Goal: Information Seeking & Learning: Understand process/instructions

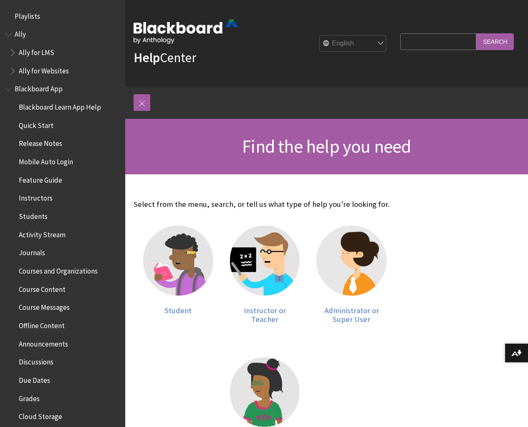
scroll to position [234, 0]
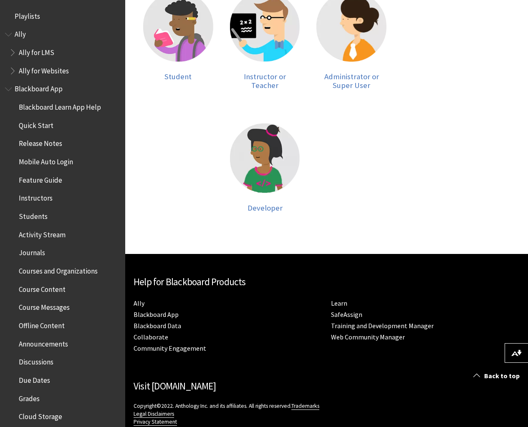
click at [51, 270] on span "Courses and Organizations" at bounding box center [58, 269] width 79 height 11
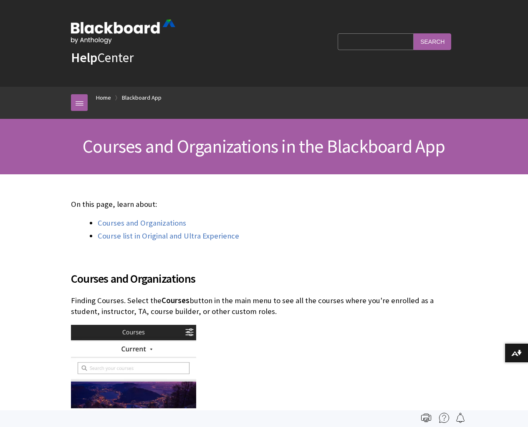
scroll to position [252, 0]
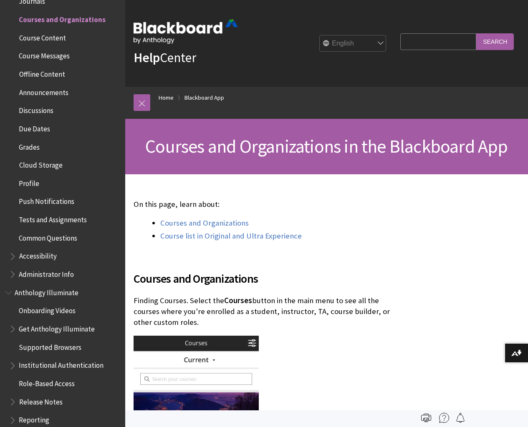
click at [48, 275] on span "Administrator Info" at bounding box center [46, 273] width 55 height 11
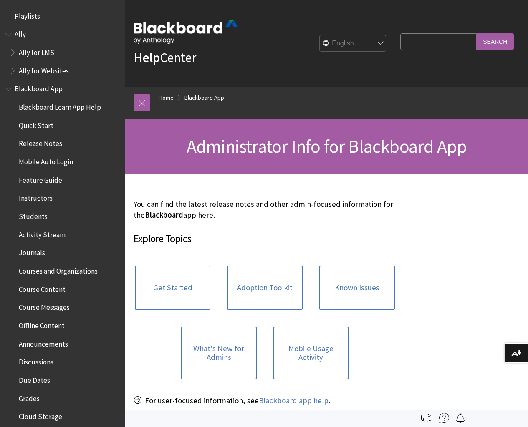
scroll to position [507, 0]
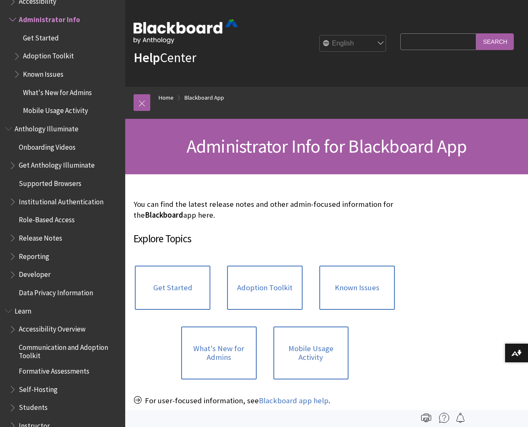
click at [36, 425] on span "Instructor" at bounding box center [34, 424] width 31 height 11
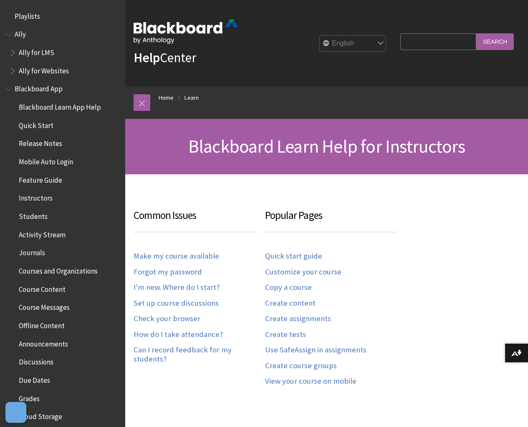
scroll to position [822, 0]
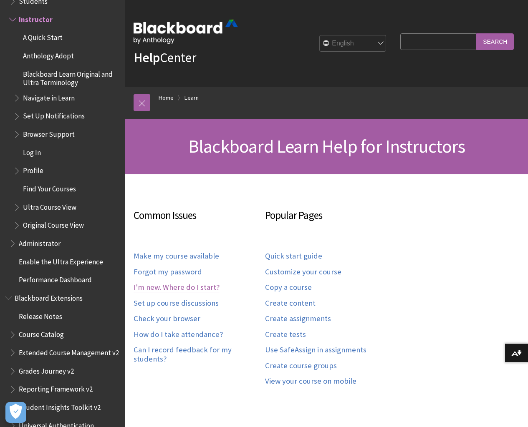
click at [182, 288] on link "I'm new. Where do I start?" at bounding box center [177, 288] width 86 height 10
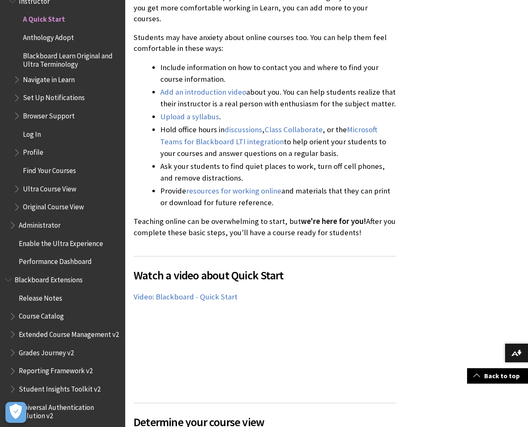
scroll to position [641, 0]
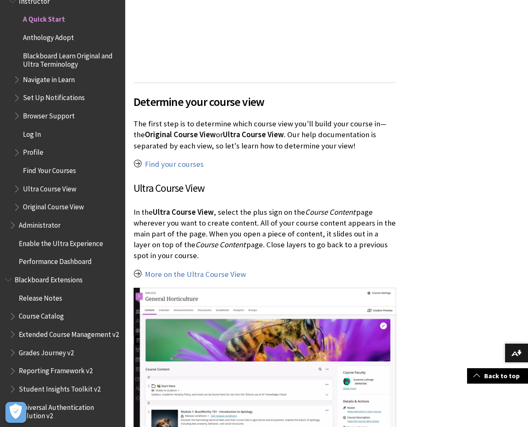
click at [61, 205] on span "Original Course View" at bounding box center [53, 205] width 61 height 11
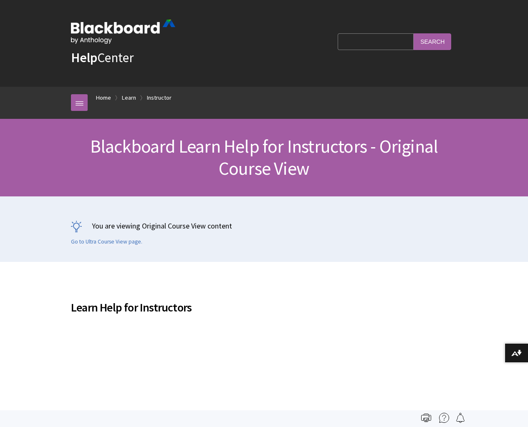
scroll to position [1029, 0]
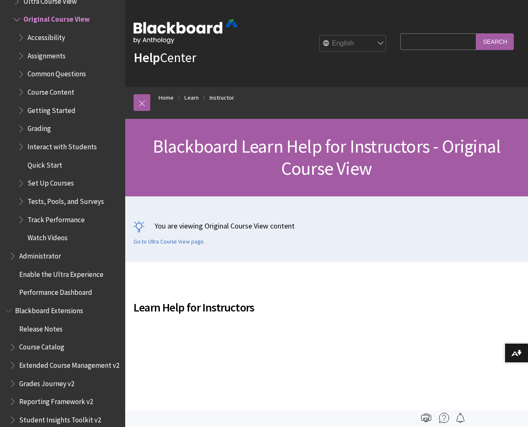
click at [55, 183] on span "Set Up Courses" at bounding box center [50, 182] width 46 height 11
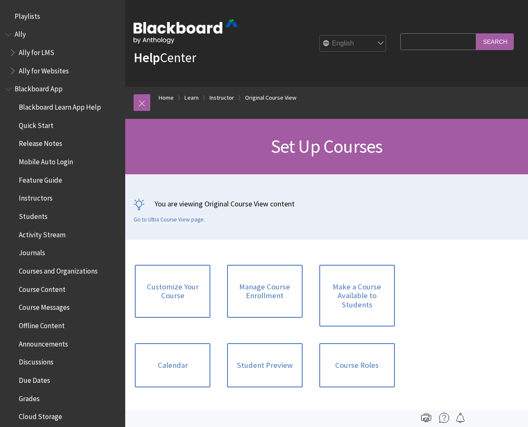
scroll to position [1193, 0]
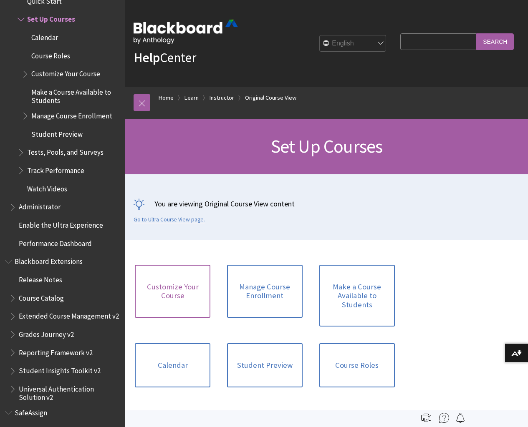
click at [162, 288] on link "Customize Your Course" at bounding box center [173, 291] width 76 height 53
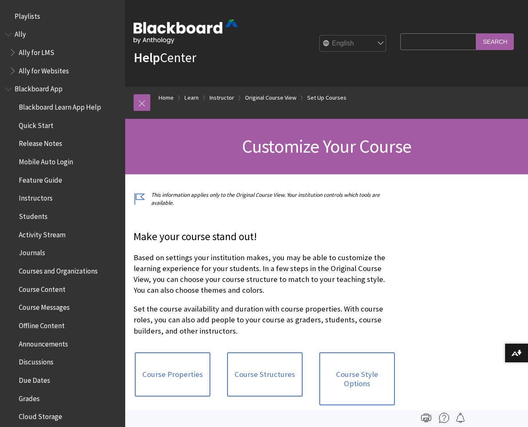
scroll to position [1247, 0]
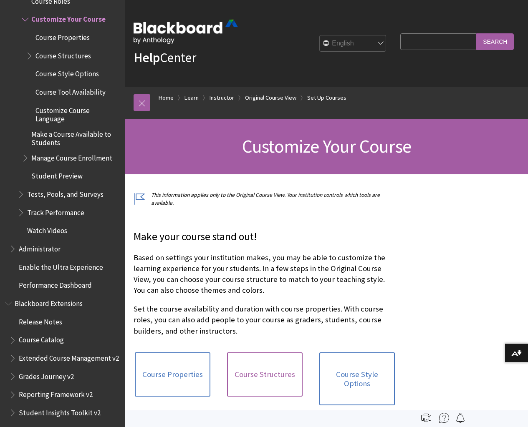
click at [230, 383] on link "Course Structures" at bounding box center [265, 375] width 76 height 44
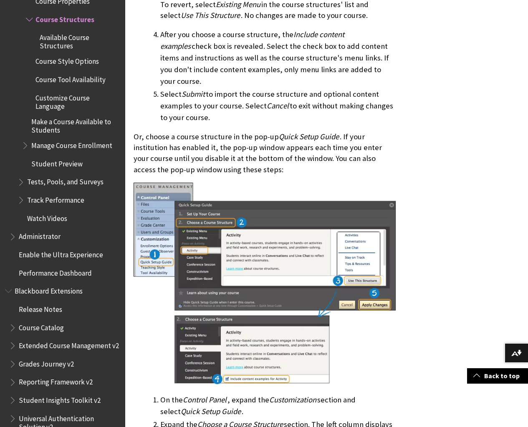
scroll to position [1282, 0]
